Goal: Task Accomplishment & Management: Manage account settings

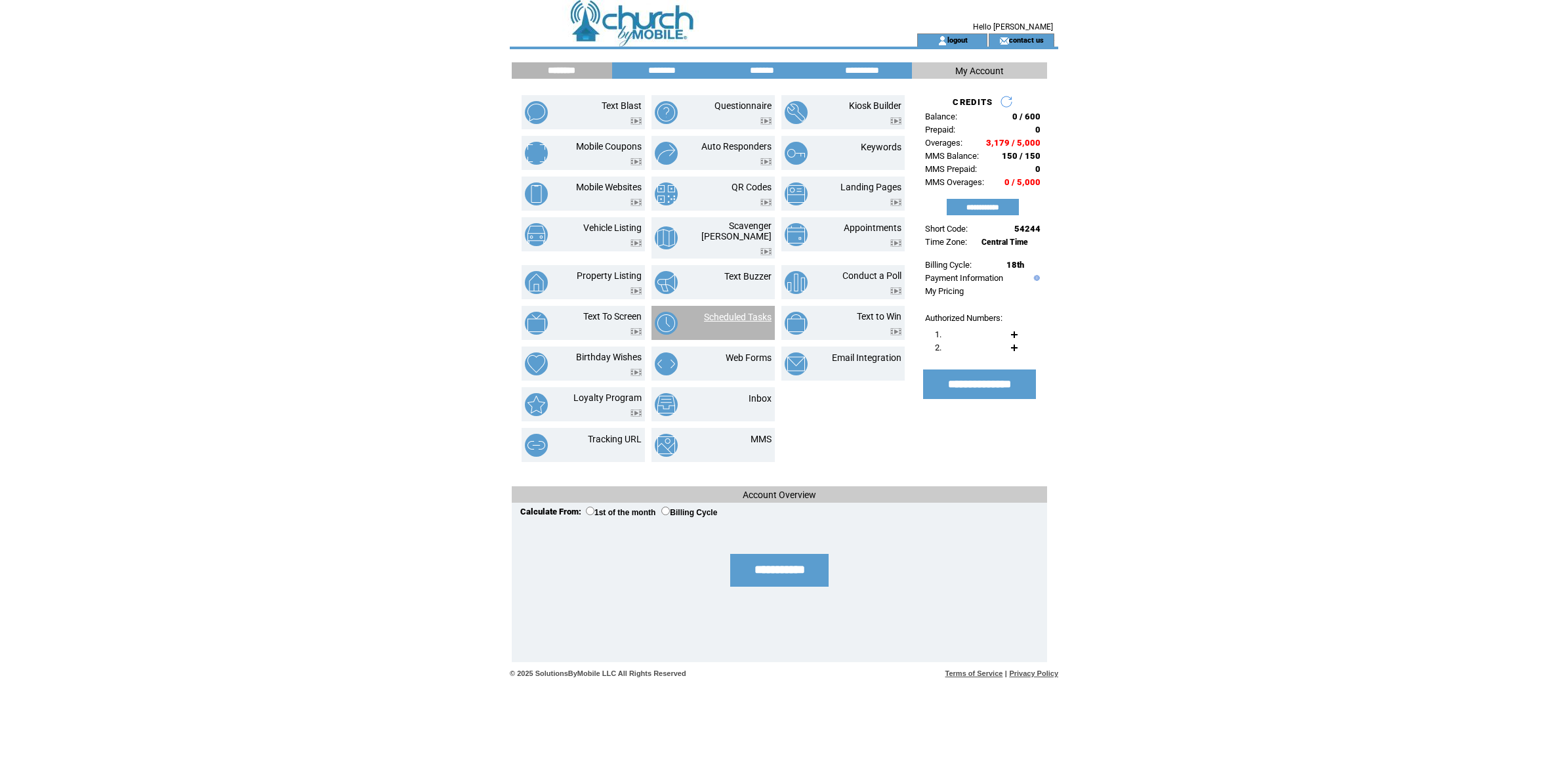
click at [749, 312] on link "Scheduled Tasks" at bounding box center [738, 317] width 67 height 11
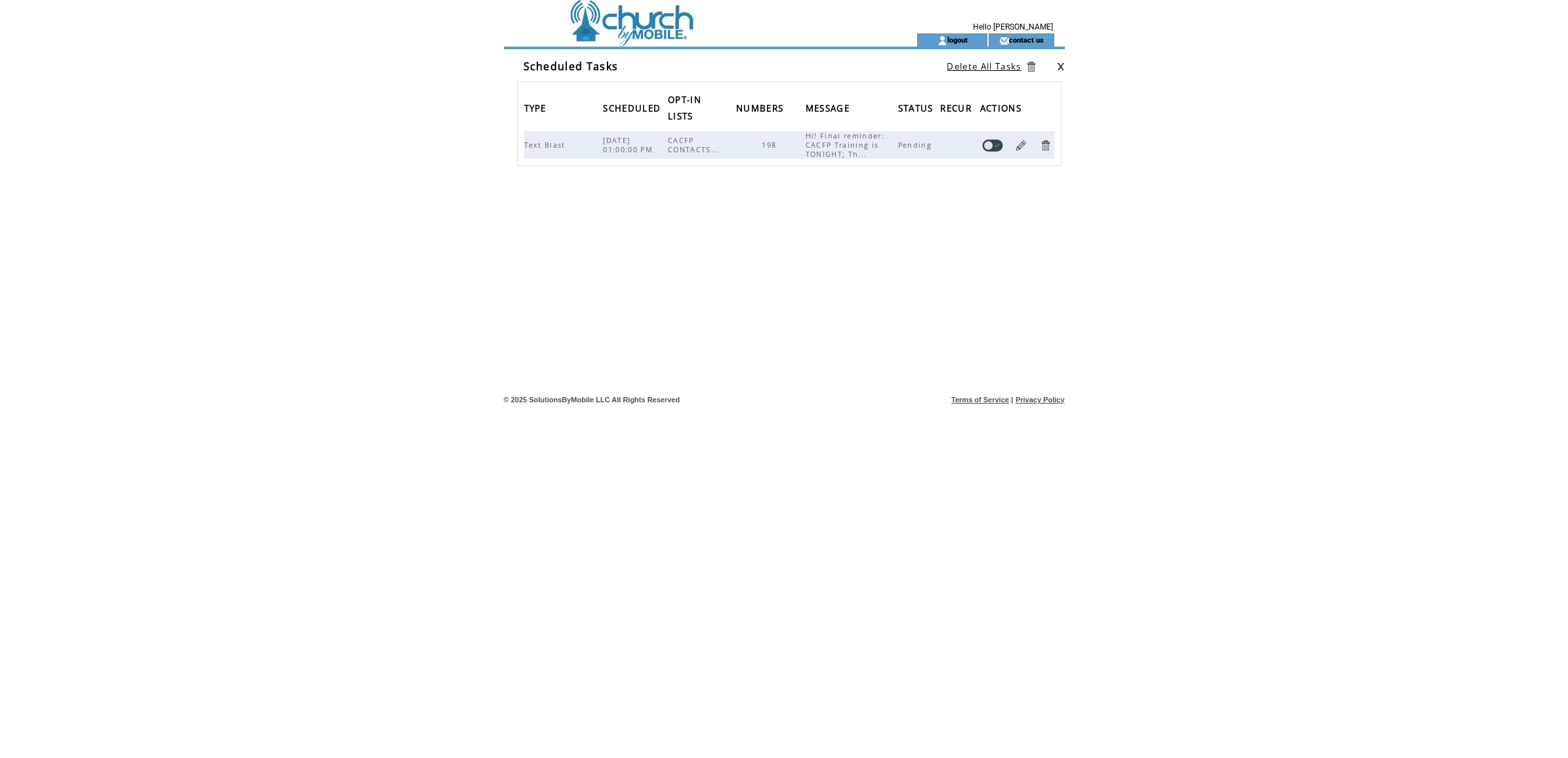
click at [963, 34] on td "logout" at bounding box center [952, 40] width 70 height 13
click at [959, 37] on link "logout" at bounding box center [958, 40] width 21 height 8
